Goal: Task Accomplishment & Management: Manage account settings

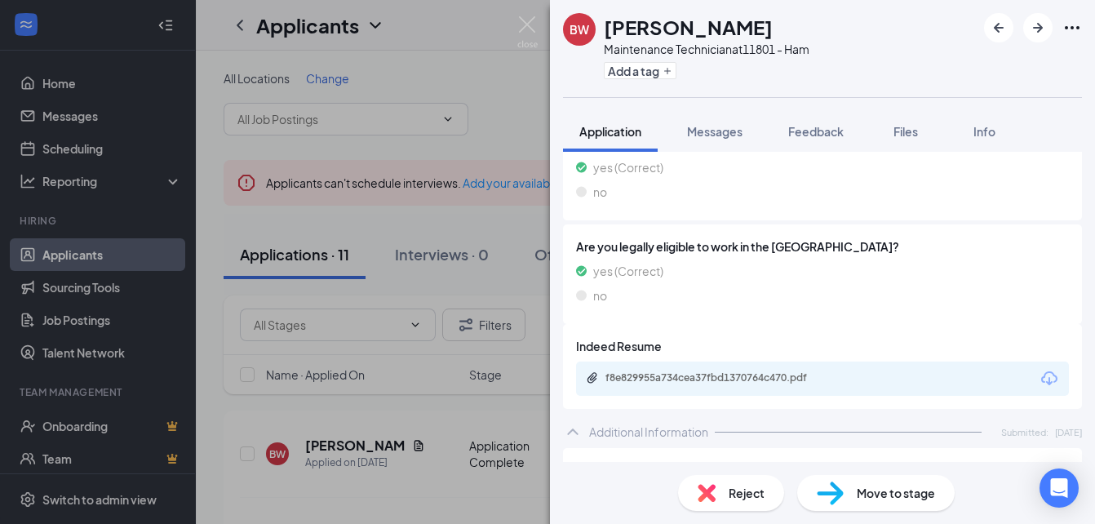
scroll to position [772, 0]
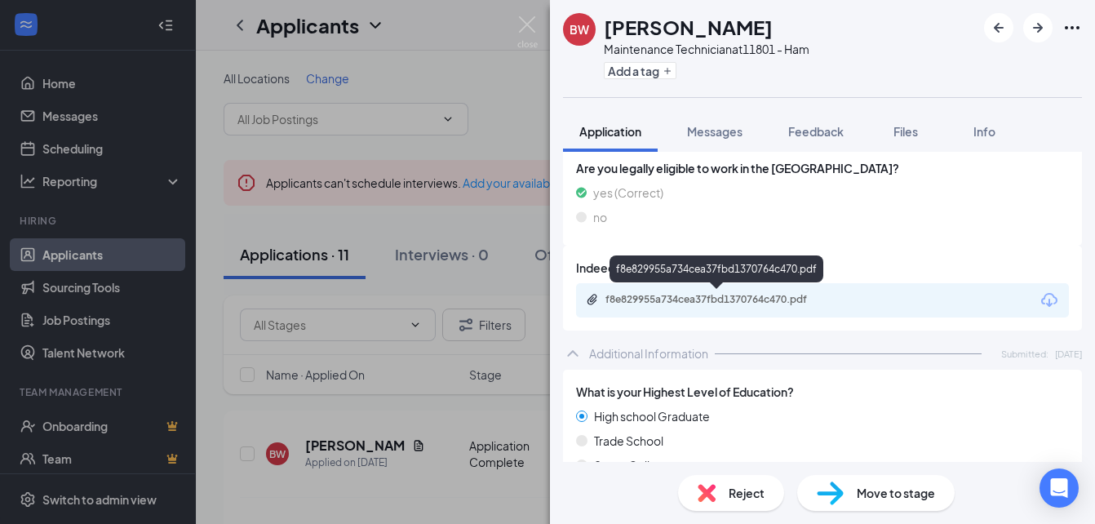
click at [604, 300] on div "f8e829955a734cea37fbd1370764c470.pdf" at bounding box center [718, 299] width 264 height 13
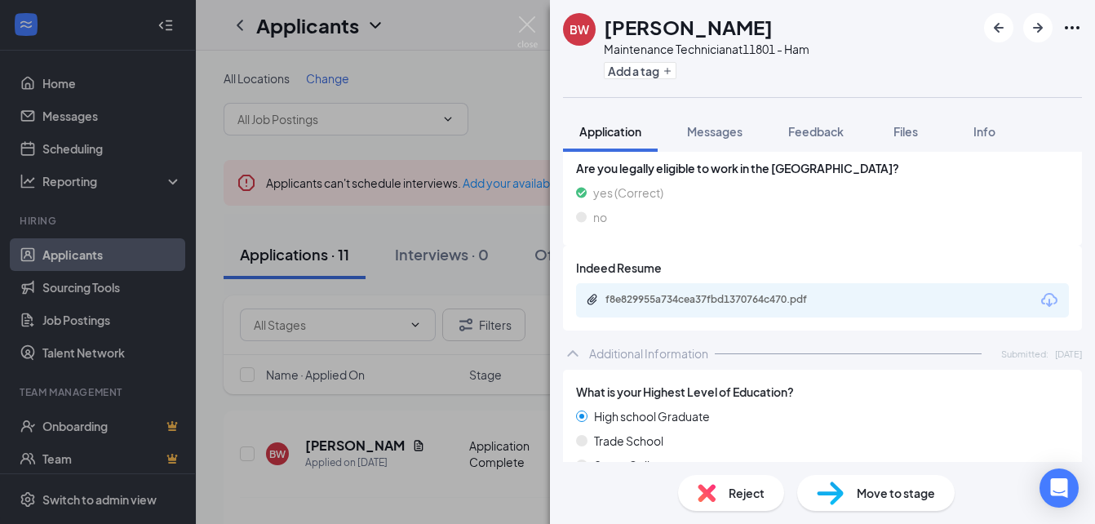
click at [746, 498] on span "Reject" at bounding box center [747, 493] width 36 height 18
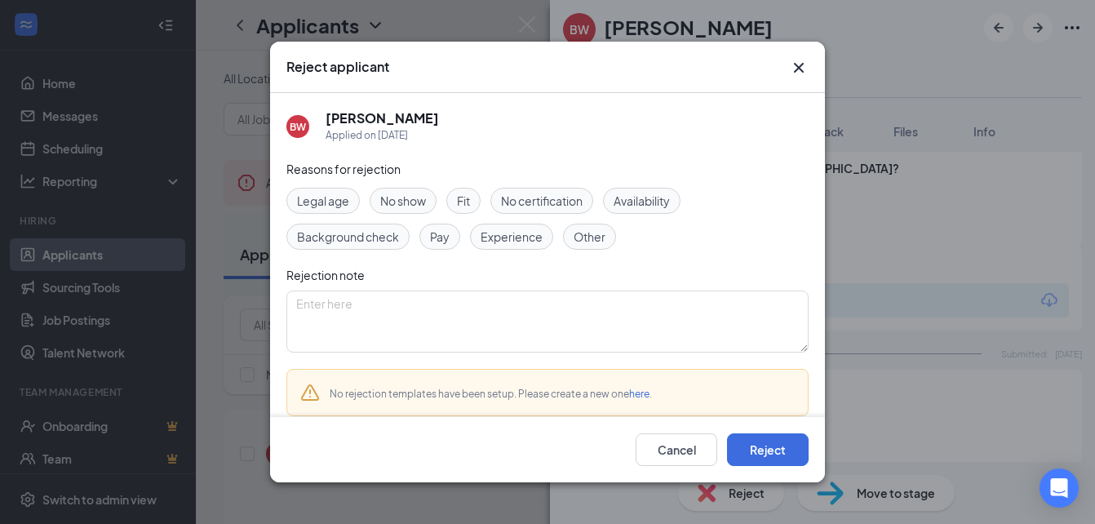
click at [509, 236] on span "Experience" at bounding box center [512, 237] width 62 height 18
click at [299, 304] on textarea at bounding box center [548, 322] width 522 height 62
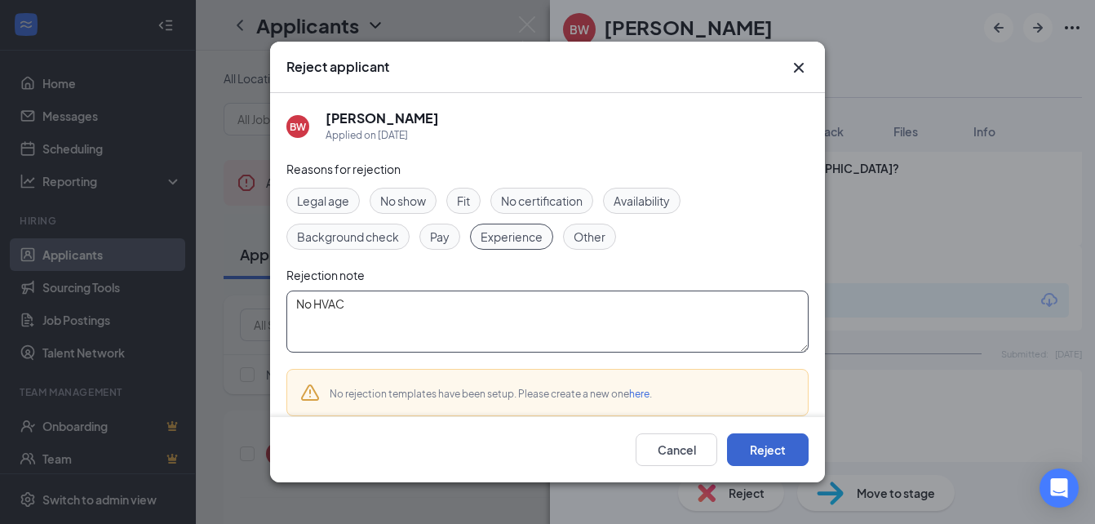
type textarea "No HVAC"
click at [769, 456] on button "Reject" at bounding box center [768, 449] width 82 height 33
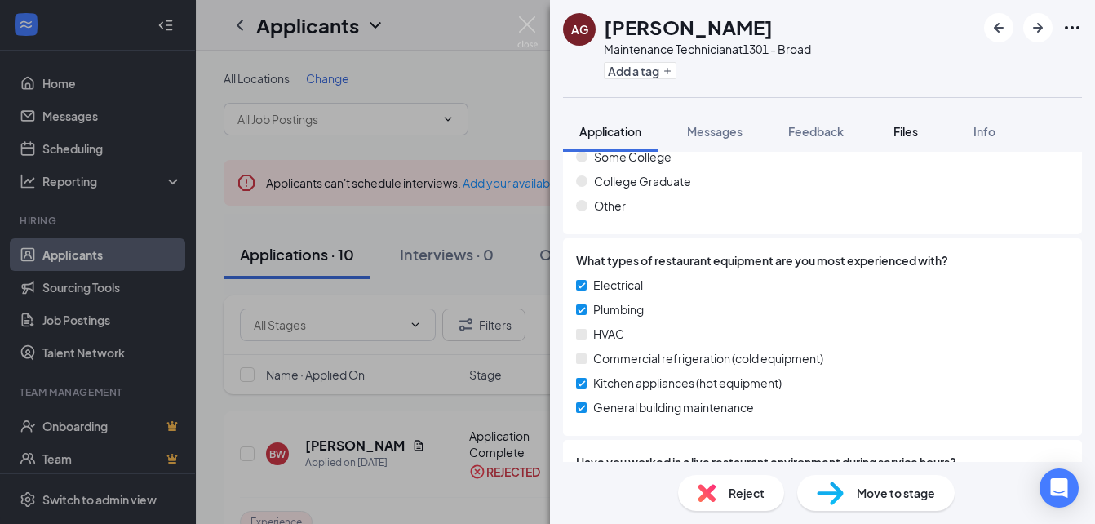
scroll to position [1075, 0]
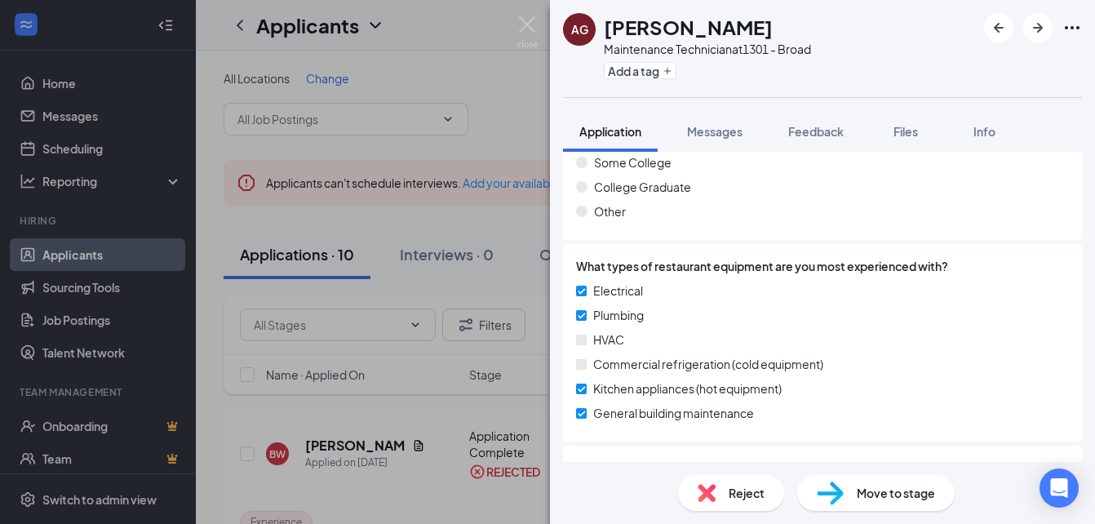
click at [741, 500] on span "Reject" at bounding box center [747, 493] width 36 height 18
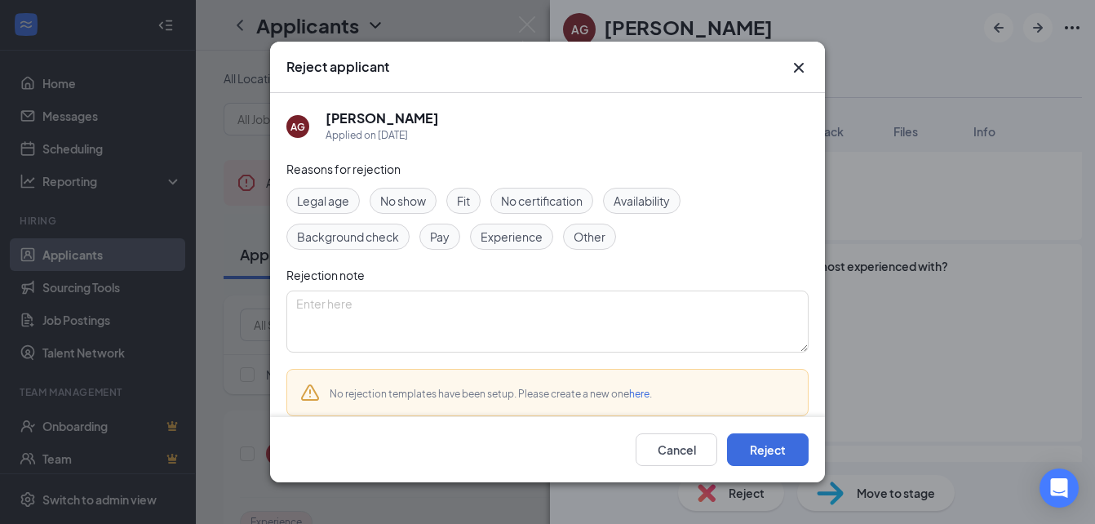
click at [503, 239] on span "Experience" at bounding box center [512, 237] width 62 height 18
click at [313, 312] on textarea at bounding box center [548, 322] width 522 height 62
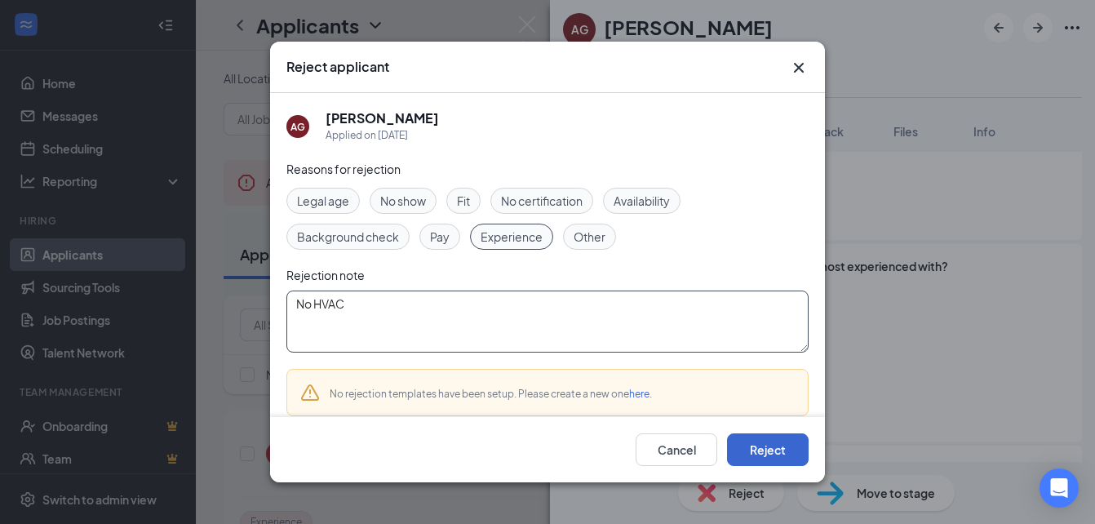
type textarea "No HVAC"
click at [770, 455] on button "Reject" at bounding box center [768, 449] width 82 height 33
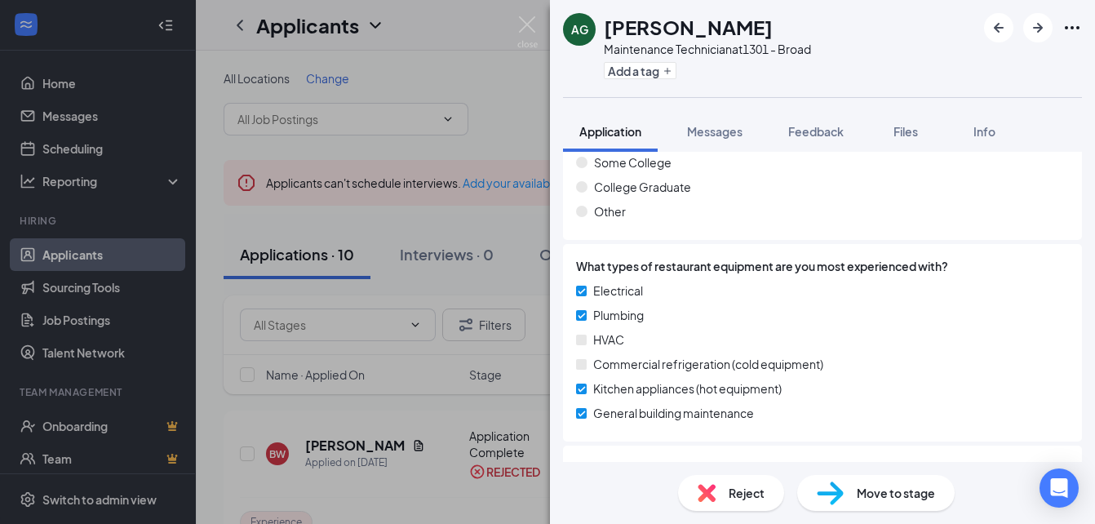
click at [799, 67] on div "Add a tag" at bounding box center [707, 70] width 207 height 27
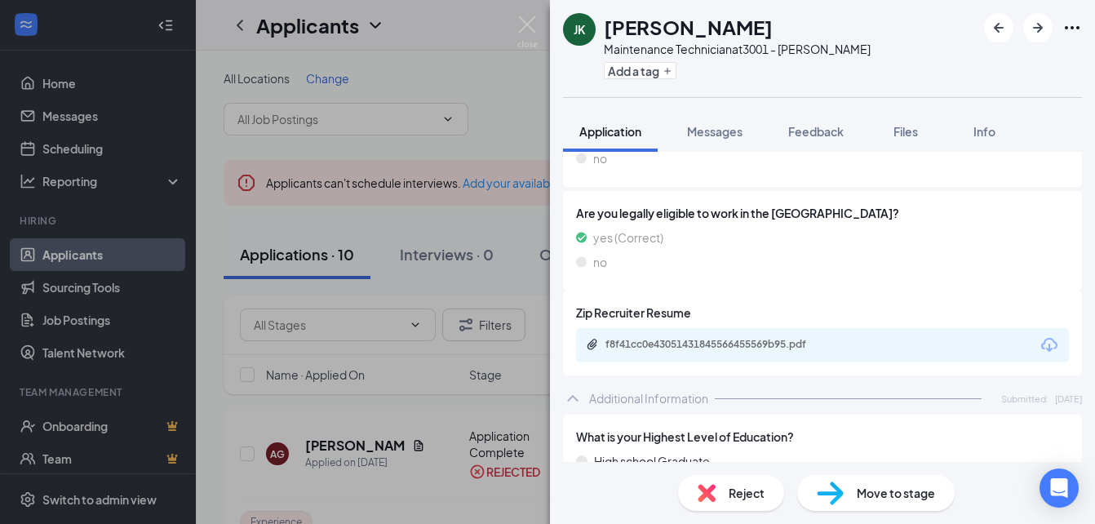
scroll to position [816, 0]
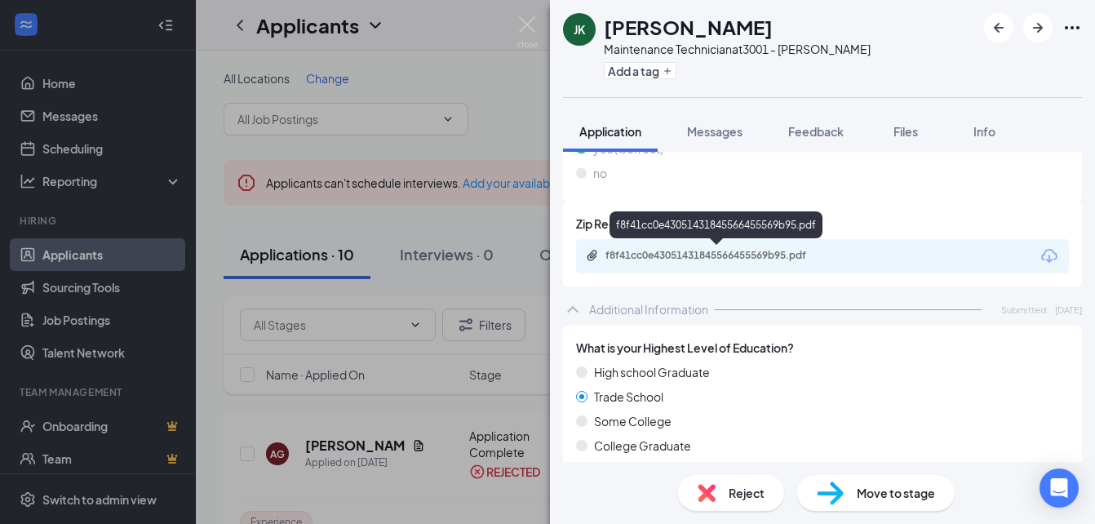
click at [598, 254] on icon "Paperclip" at bounding box center [592, 255] width 13 height 13
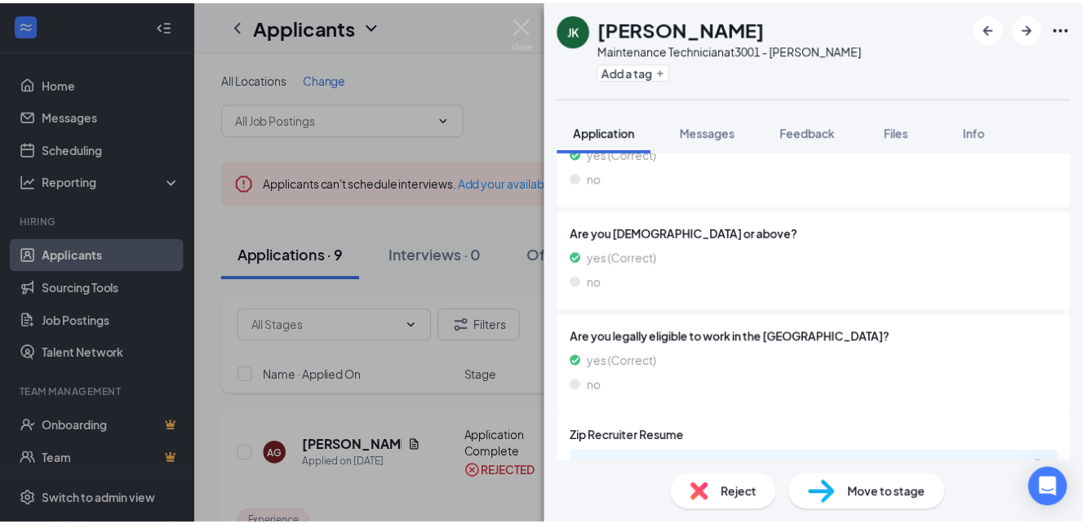
scroll to position [591, 0]
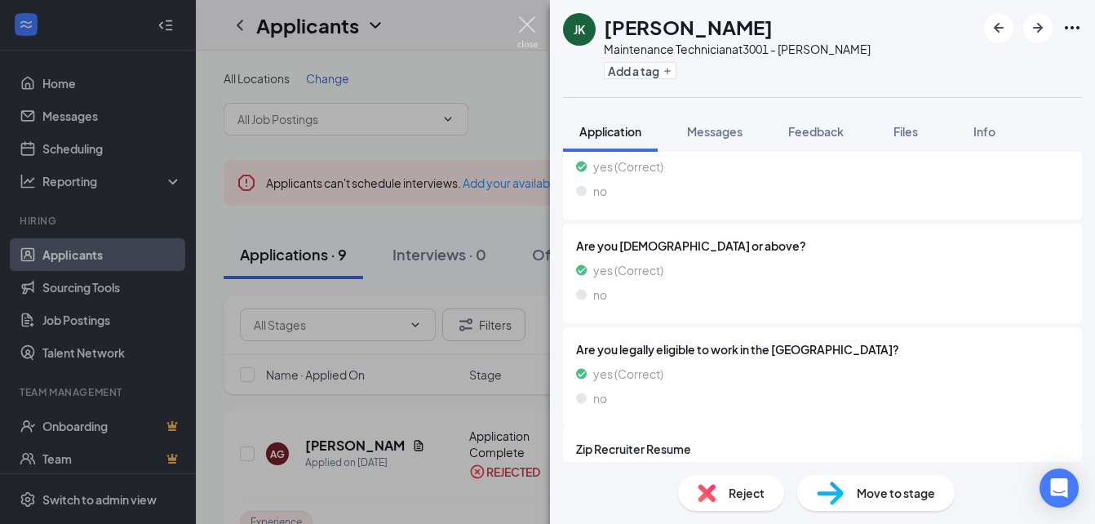
drag, startPoint x: 524, startPoint y: 26, endPoint x: 535, endPoint y: 26, distance: 10.6
click at [524, 26] on img at bounding box center [528, 32] width 20 height 32
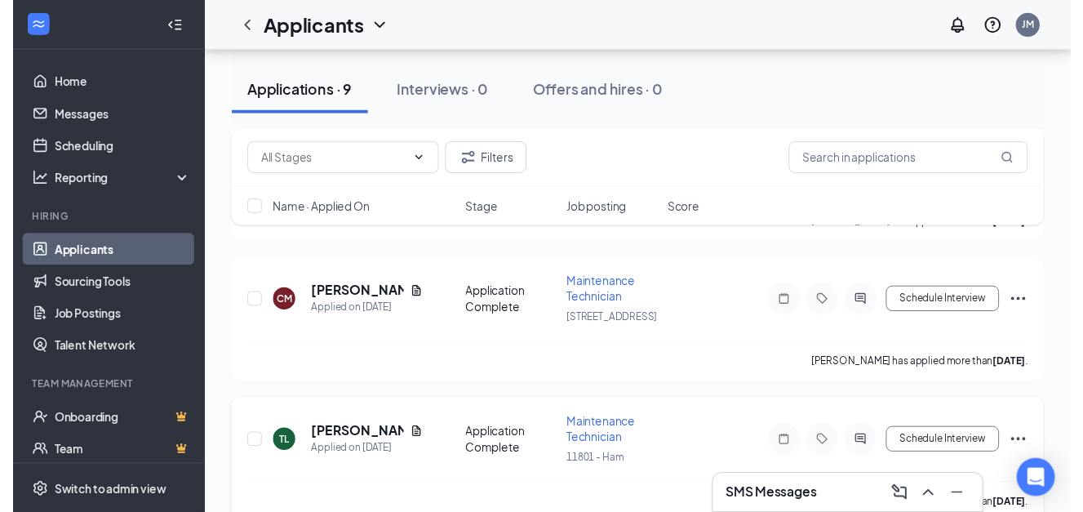
scroll to position [245, 0]
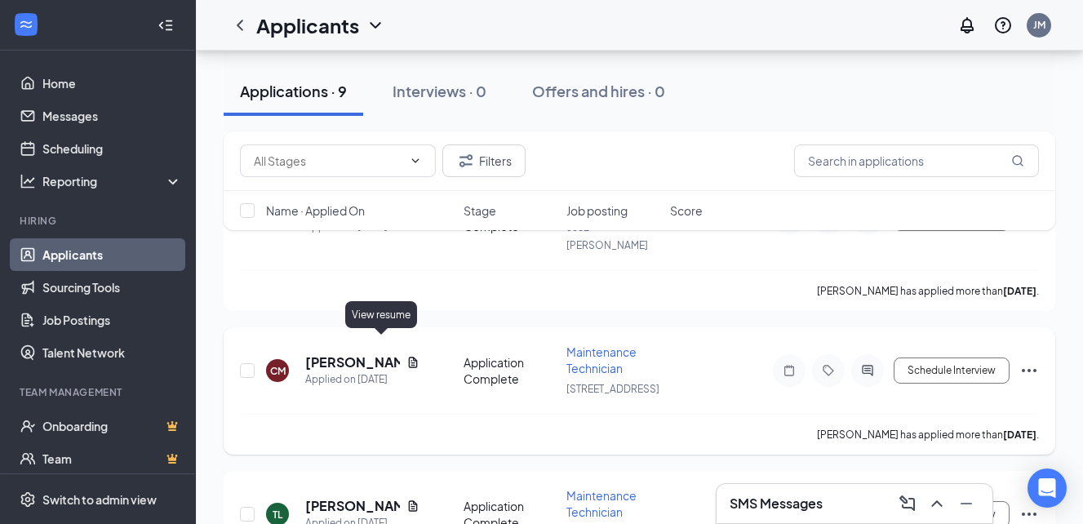
click at [408, 357] on icon "Document" at bounding box center [412, 362] width 9 height 11
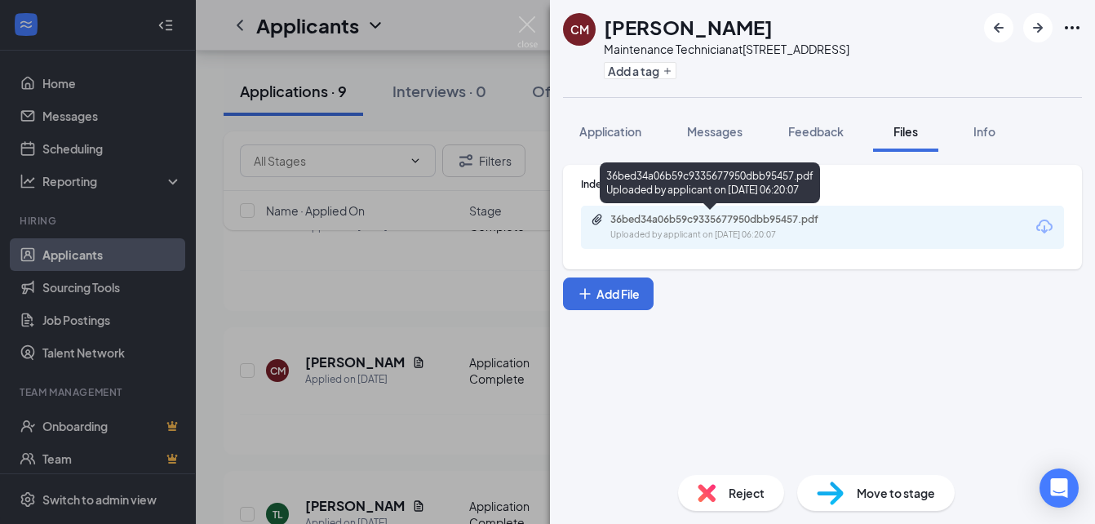
click at [631, 226] on div "36bed34a06b59c9335677950dbb95457.pdf Uploaded by applicant on [DATE] 06:20:07" at bounding box center [723, 227] width 264 height 29
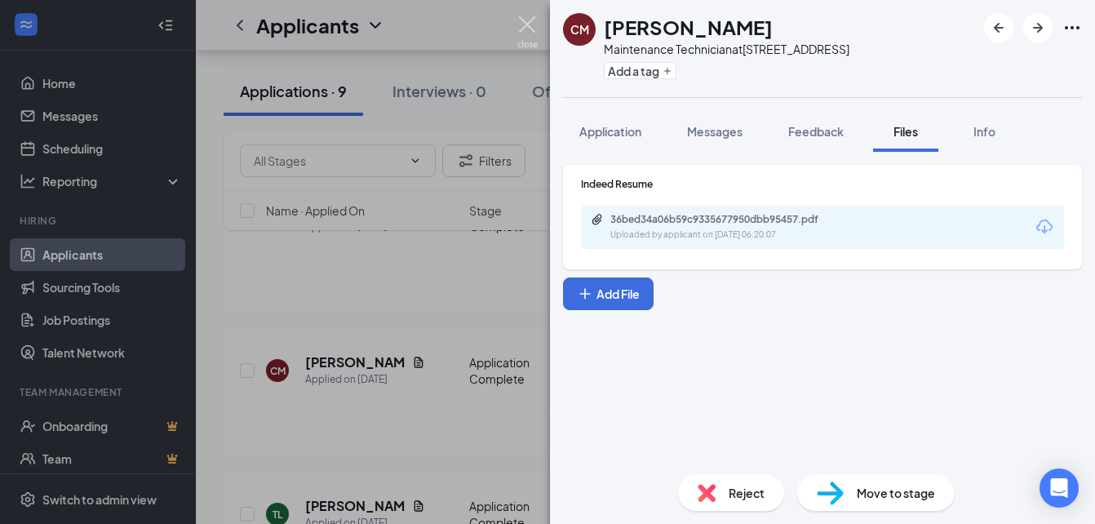
click at [526, 23] on img at bounding box center [528, 32] width 20 height 32
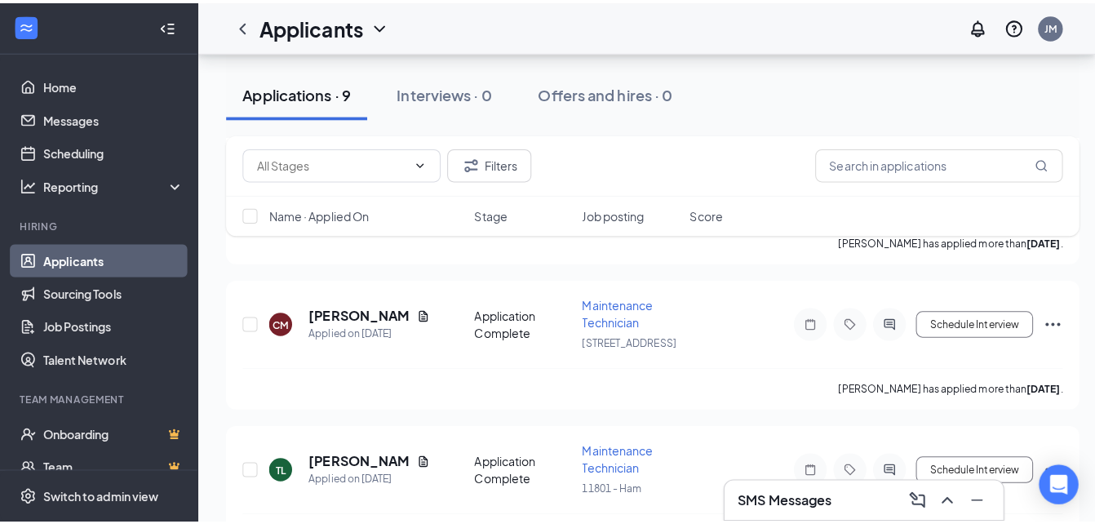
scroll to position [327, 0]
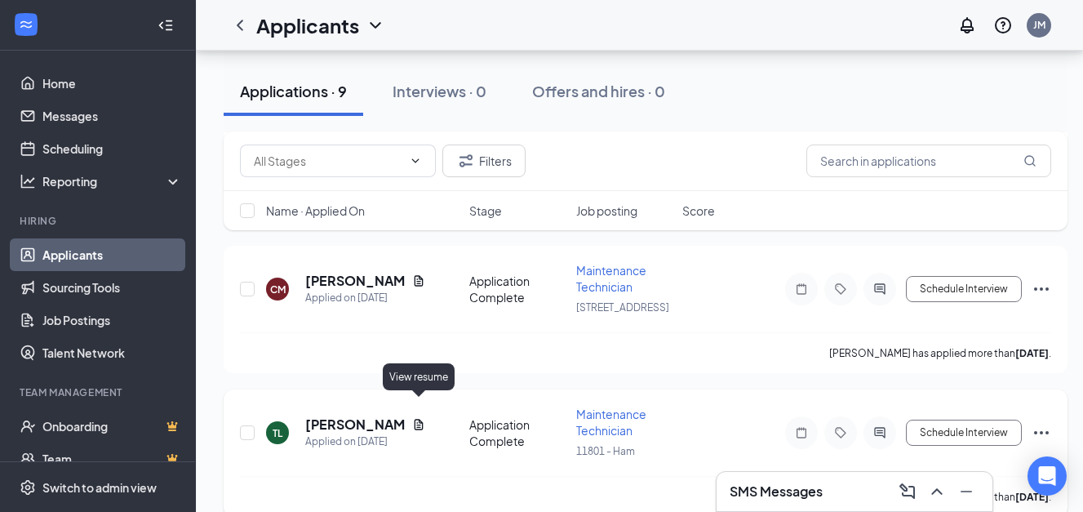
click at [416, 418] on icon "Document" at bounding box center [418, 424] width 13 height 13
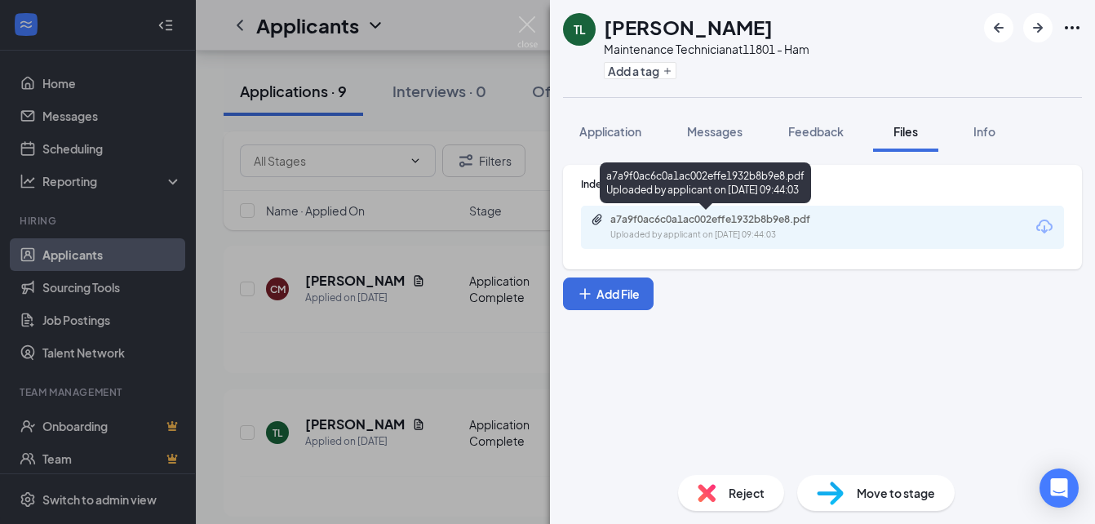
click at [614, 217] on div "a7a9f0ac6c0a1ac002effe1932b8b9e8.pdf" at bounding box center [725, 219] width 229 height 13
